Goal: Information Seeking & Learning: Check status

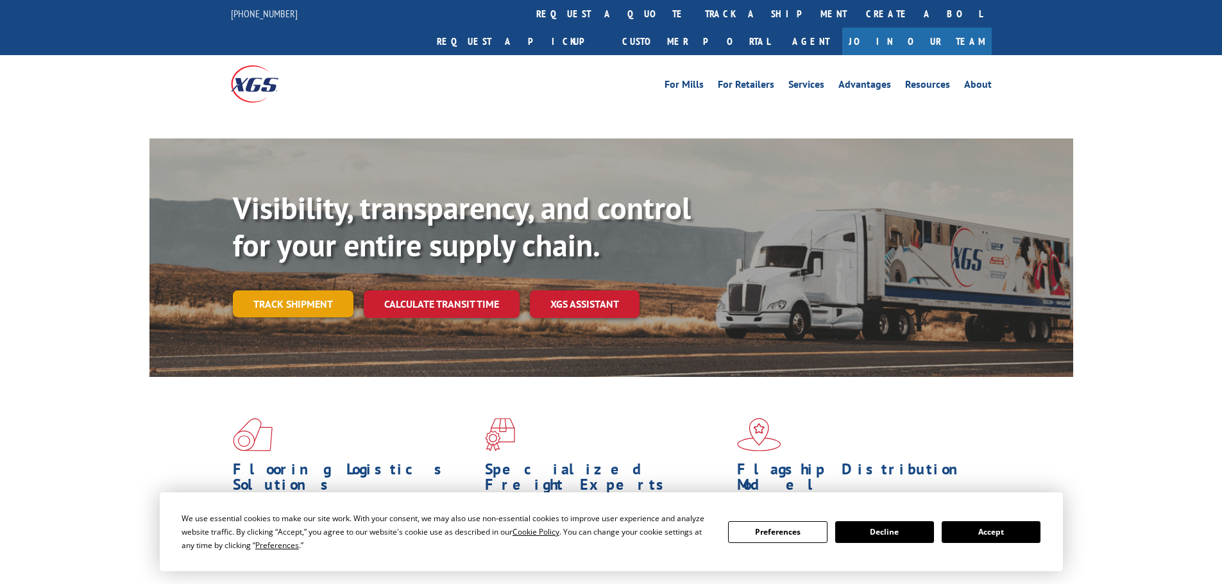
click at [307, 280] on div "Visibility, transparency, and control for your entire supply chain. Track shipm…" at bounding box center [653, 279] width 840 height 179
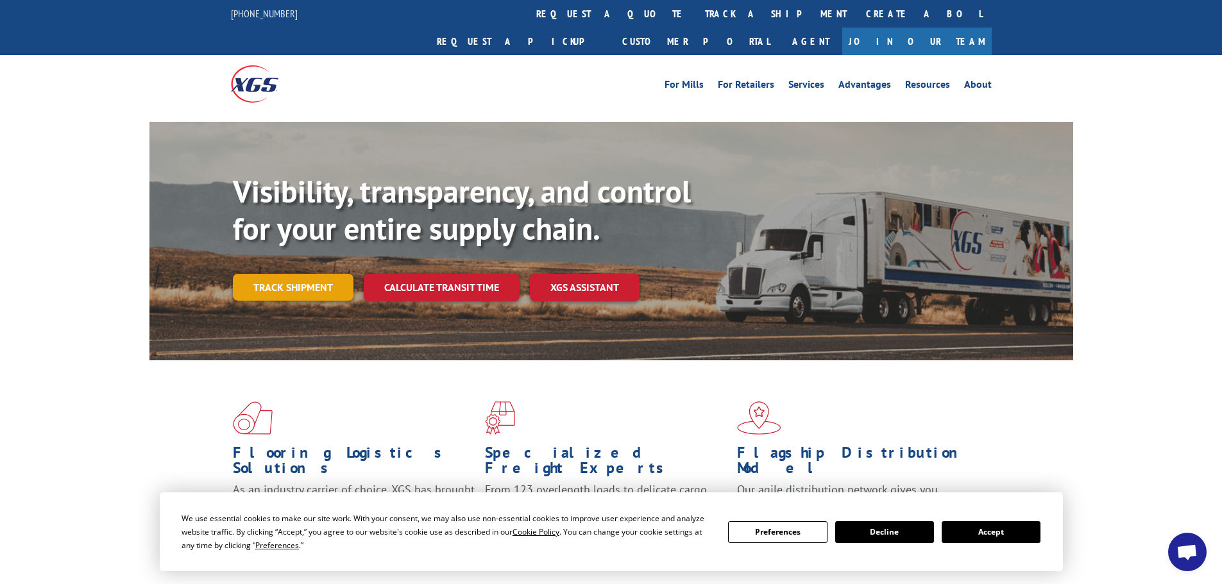
click at [290, 274] on link "Track shipment" at bounding box center [293, 287] width 121 height 27
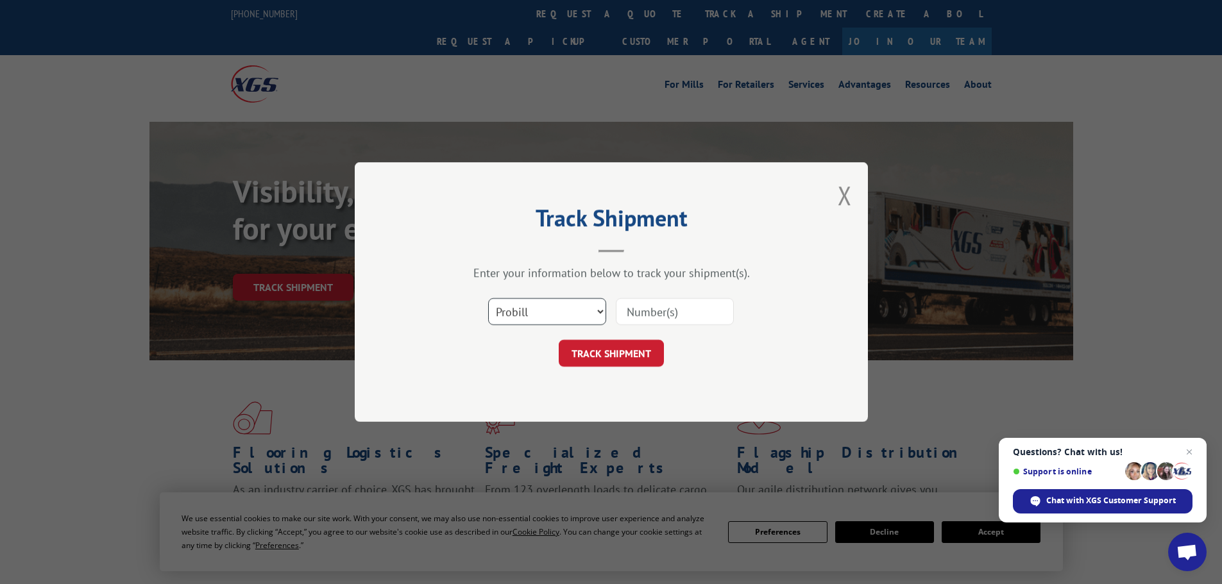
click at [584, 313] on select "Select category... Probill BOL PO" at bounding box center [547, 311] width 118 height 27
select select "po"
click at [488, 298] on select "Select category... Probill BOL PO" at bounding box center [547, 311] width 118 height 27
paste input "18542558"
type input "18542558"
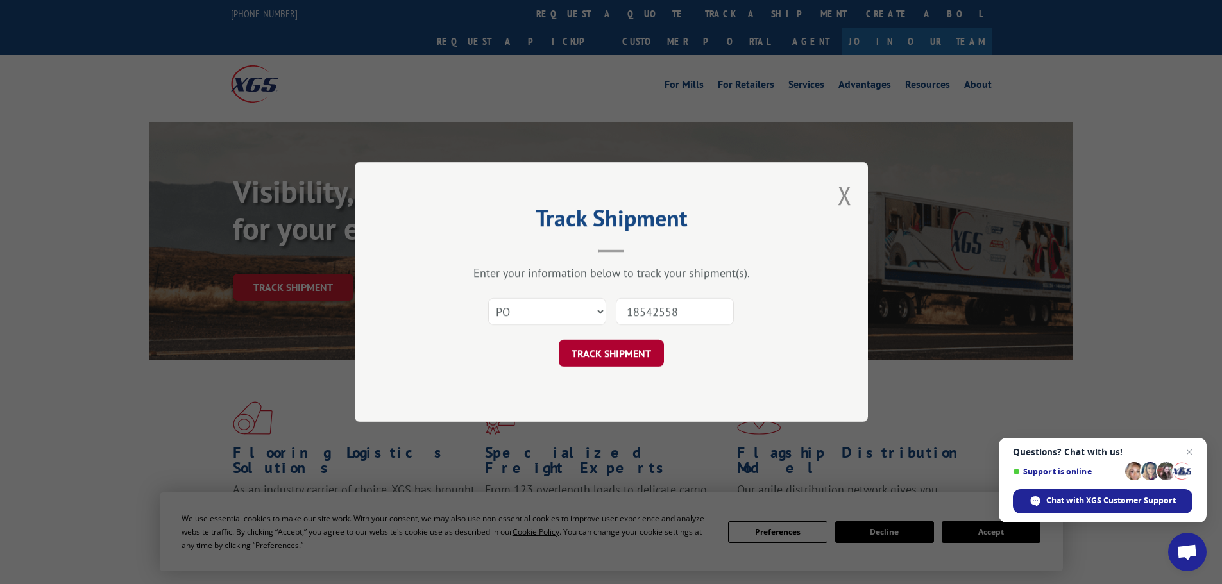
click at [637, 352] on button "TRACK SHIPMENT" at bounding box center [611, 353] width 105 height 27
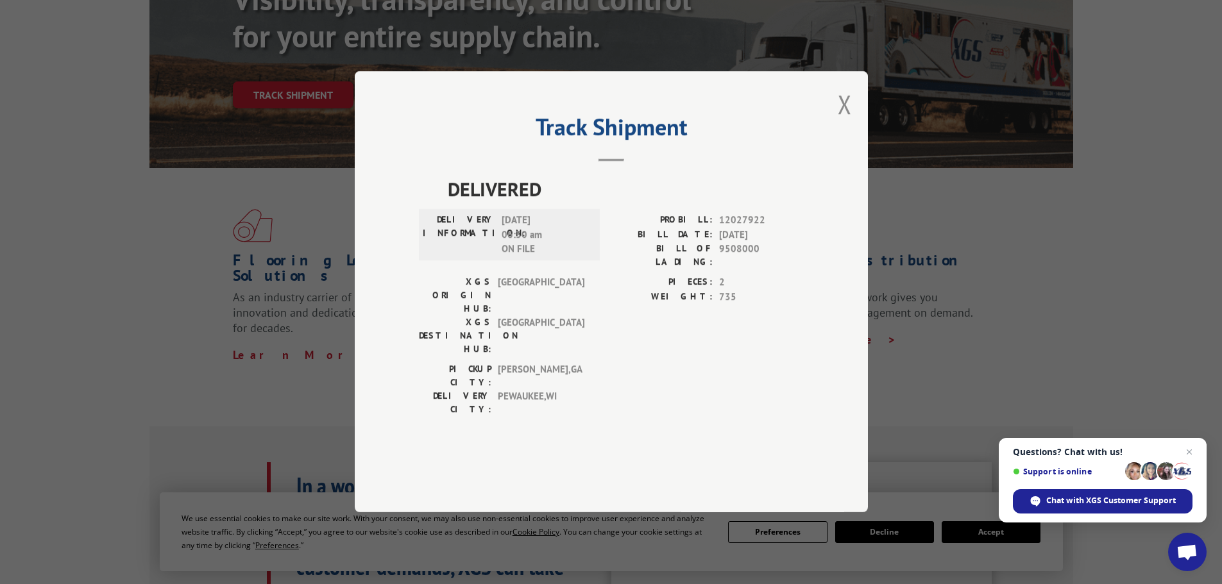
scroll to position [577, 0]
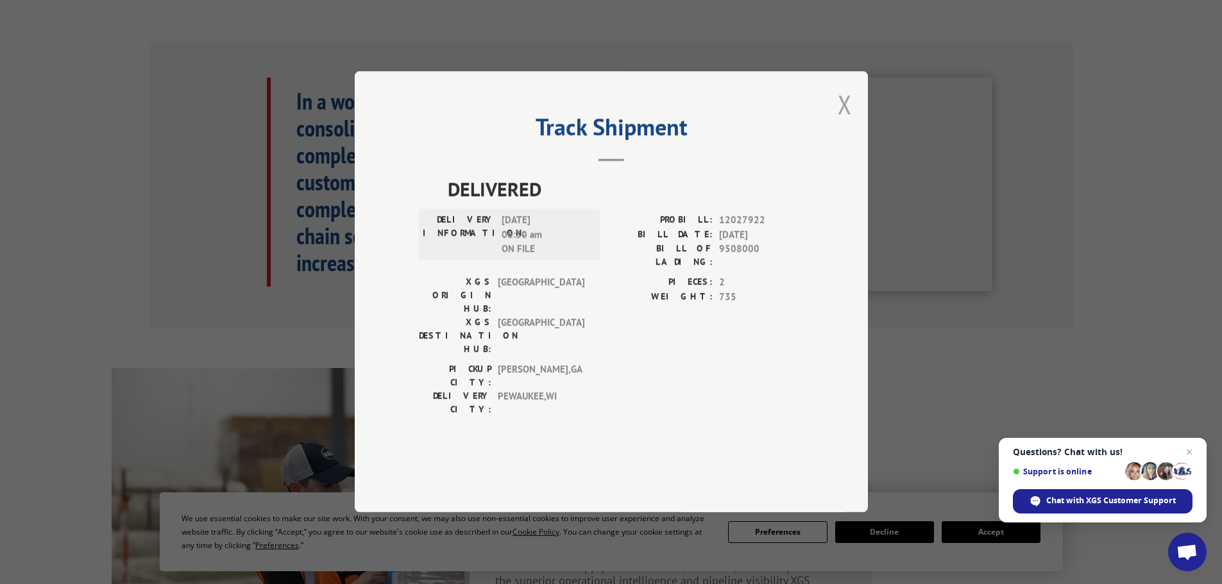
click at [843, 121] on button "Close modal" at bounding box center [845, 104] width 14 height 34
